Goal: Task Accomplishment & Management: Understand process/instructions

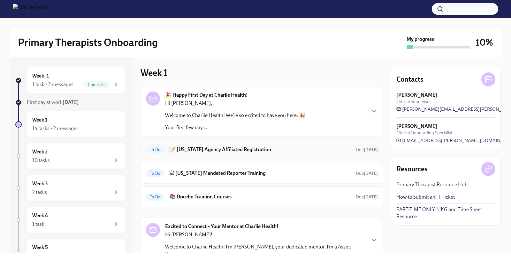
click at [261, 149] on h6 "📝 [US_STATE] Agency Affiliated Registration" at bounding box center [259, 149] width 181 height 7
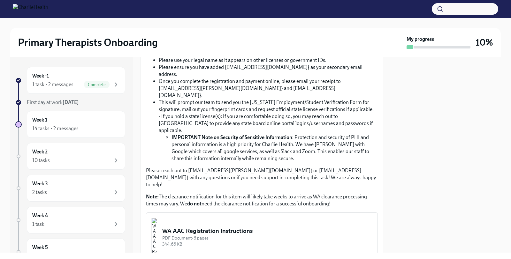
scroll to position [218, 0]
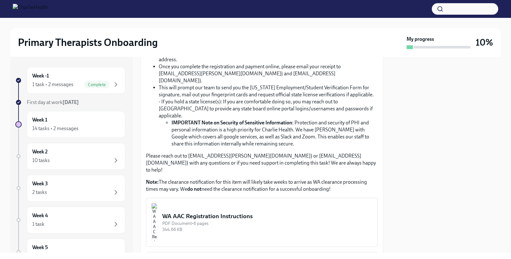
click at [157, 204] on img "button" at bounding box center [154, 223] width 6 height 38
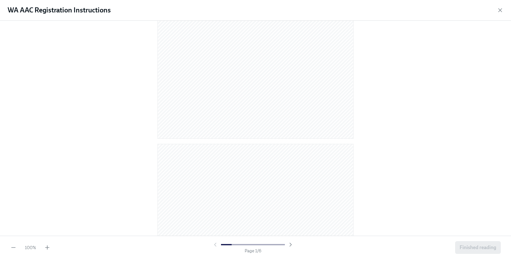
scroll to position [0, 0]
click at [498, 11] on icon "button" at bounding box center [500, 10] width 6 height 6
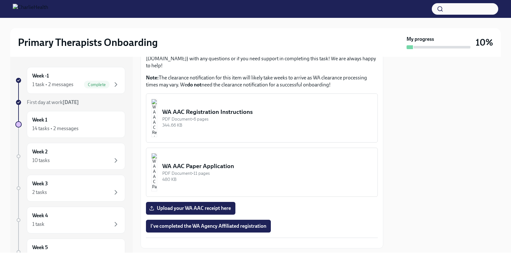
scroll to position [350, 0]
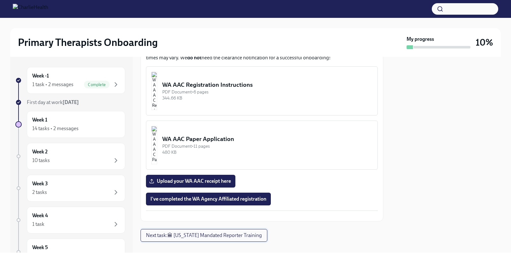
click at [209, 233] on span "Next task : 🏛 [US_STATE] Mandated Reporter Training" at bounding box center [204, 236] width 116 height 6
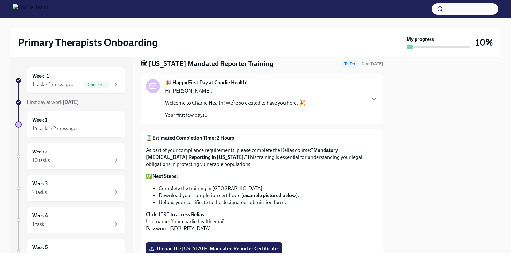
scroll to position [23, 0]
